Goal: Check status

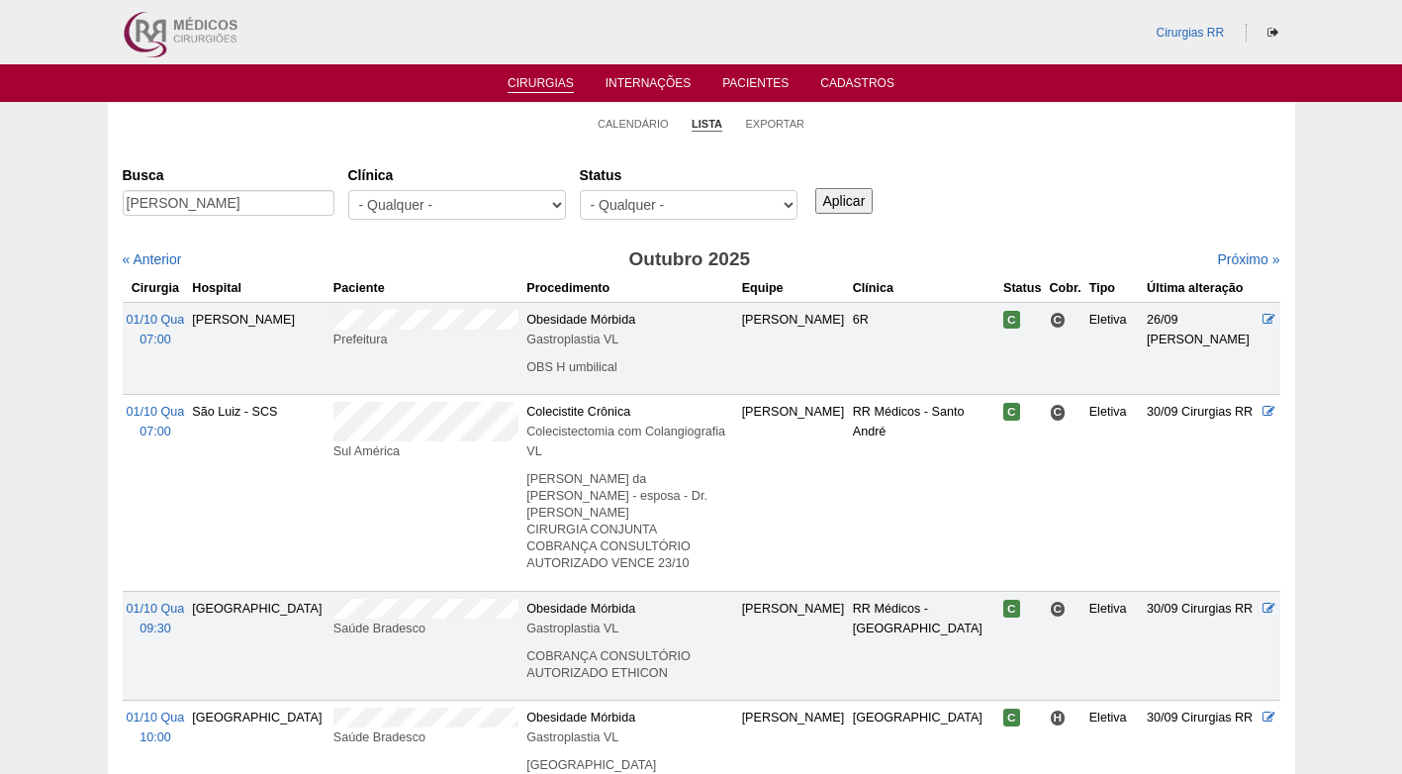
type input "[PERSON_NAME]"
click at [827, 188] on input "Aplicar" at bounding box center [844, 201] width 58 height 26
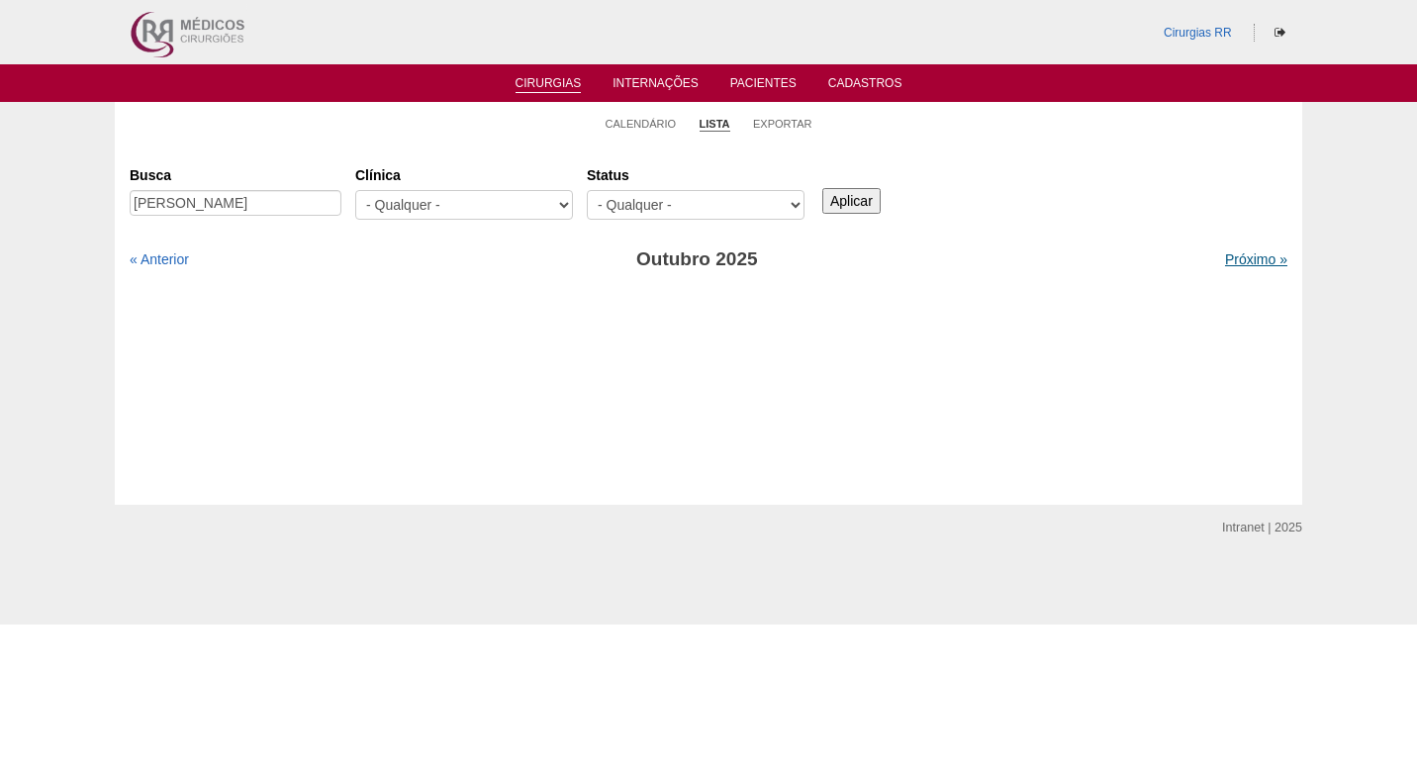
click at [1233, 259] on link "Próximo »" at bounding box center [1256, 259] width 62 height 16
click at [780, 332] on div "Busca Lucilene Enoi Clínica - Qualquer - 6R Alphaville Assunção Bartira Brasil …" at bounding box center [708, 306] width 1157 height 297
click at [969, 147] on div "Cirurgias Busca Lucilene Enoi Clínica - Qualquer - 6R Alphaville Assunção Barti…" at bounding box center [708, 323] width 1187 height 361
